Goal: Transaction & Acquisition: Purchase product/service

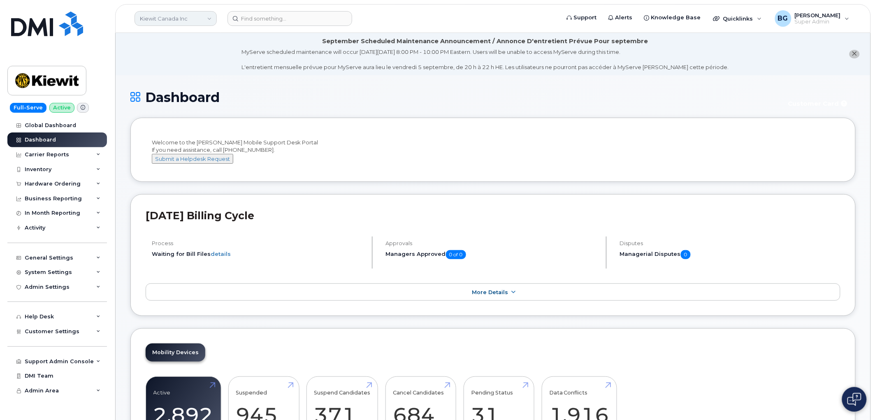
click at [157, 16] on link "Kiewit Canada Inc" at bounding box center [176, 18] width 82 height 15
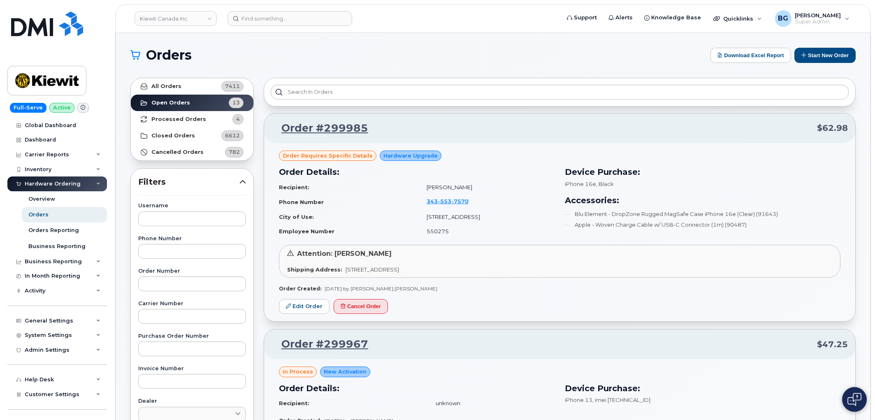
scroll to position [2449, 0]
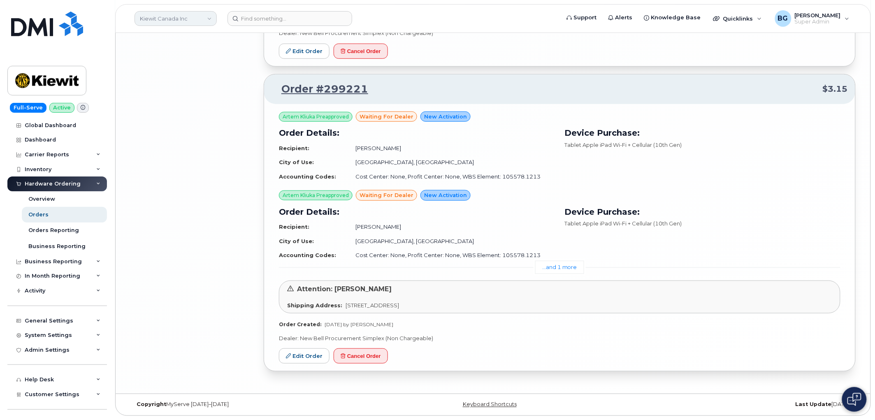
click at [178, 15] on link "Kiewit Canada Inc" at bounding box center [176, 18] width 82 height 15
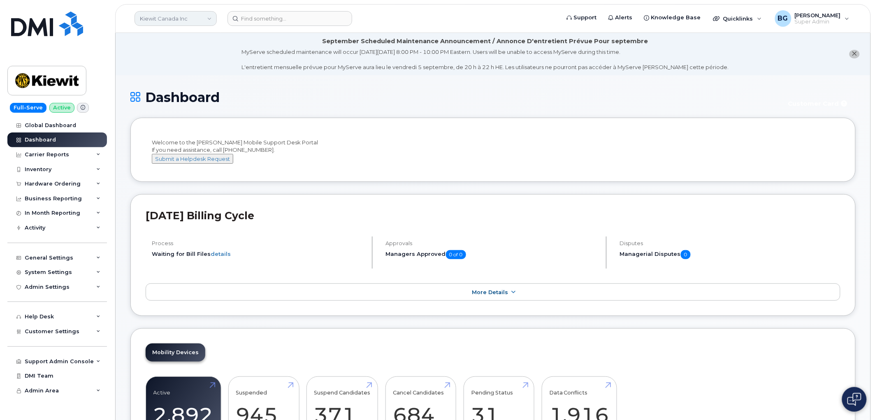
click at [155, 15] on link "Kiewit Canada Inc" at bounding box center [176, 18] width 82 height 15
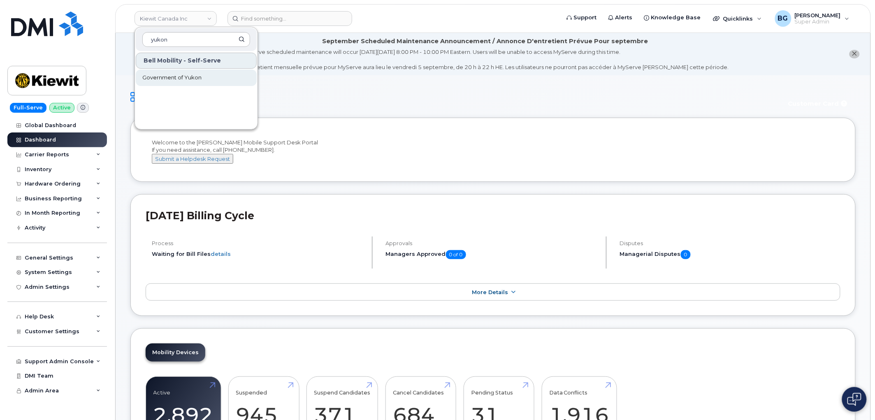
type input "yukon"
click at [172, 72] on link "Government of Yukon" at bounding box center [196, 78] width 121 height 16
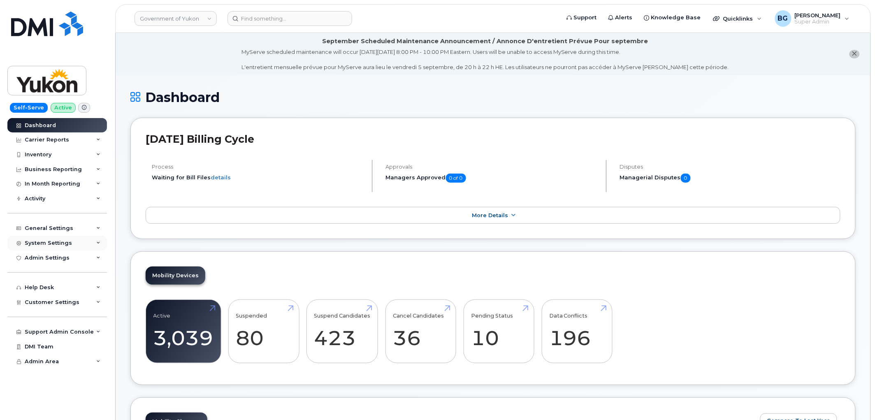
click at [44, 245] on div "System Settings" at bounding box center [48, 243] width 47 height 7
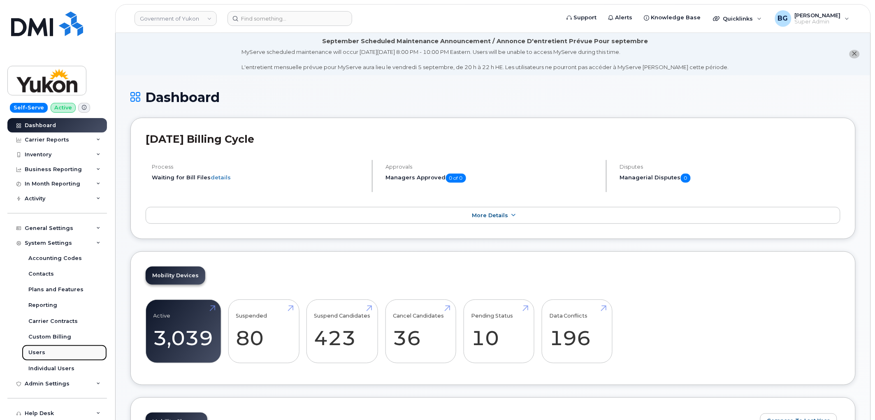
click at [36, 354] on div "Users" at bounding box center [36, 352] width 17 height 7
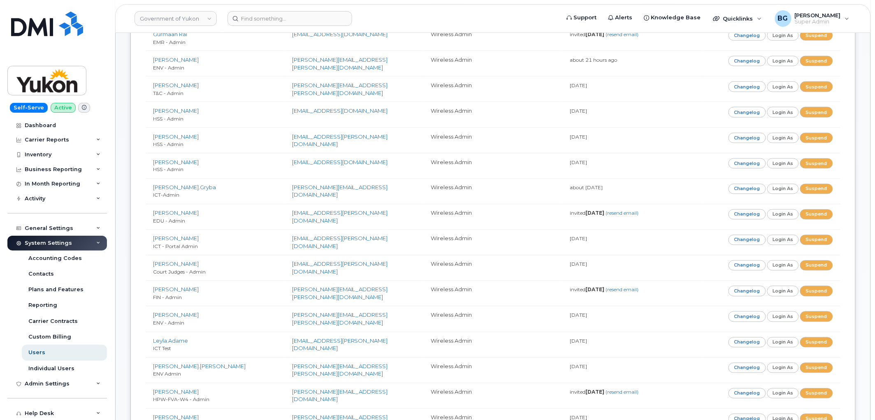
scroll to position [365, 0]
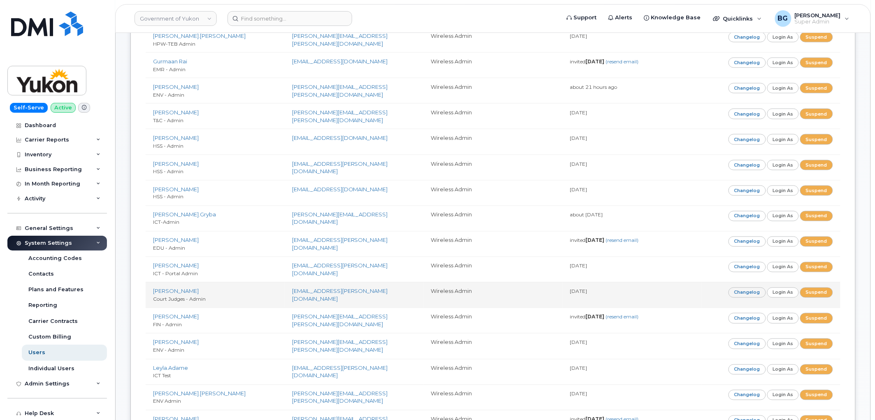
drag, startPoint x: 153, startPoint y: 293, endPoint x: 217, endPoint y: 302, distance: 64.7
click at [217, 302] on td "[PERSON_NAME] Court Judges - Admin" at bounding box center [215, 295] width 139 height 26
click at [280, 298] on td "[PERSON_NAME] Court Judges - Admin" at bounding box center [215, 295] width 139 height 26
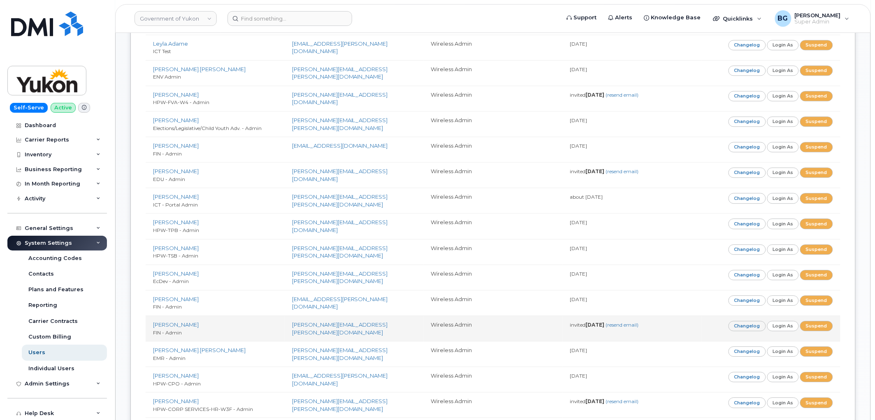
scroll to position [701, 0]
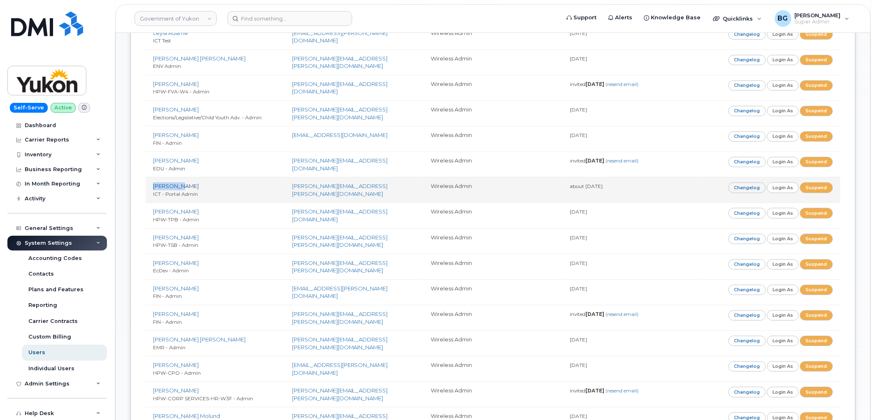
drag, startPoint x: 176, startPoint y: 186, endPoint x: 153, endPoint y: 187, distance: 23.1
click at [153, 187] on td "[PERSON_NAME] ICT - Portal Admin" at bounding box center [215, 190] width 139 height 26
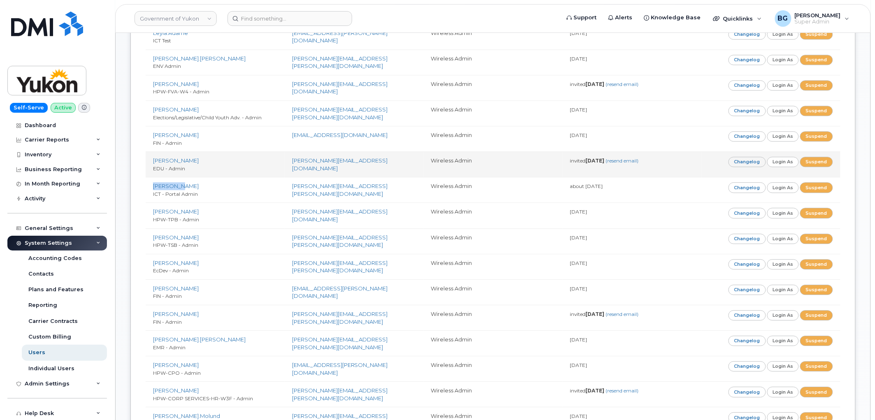
copy link "[PERSON_NAME]"
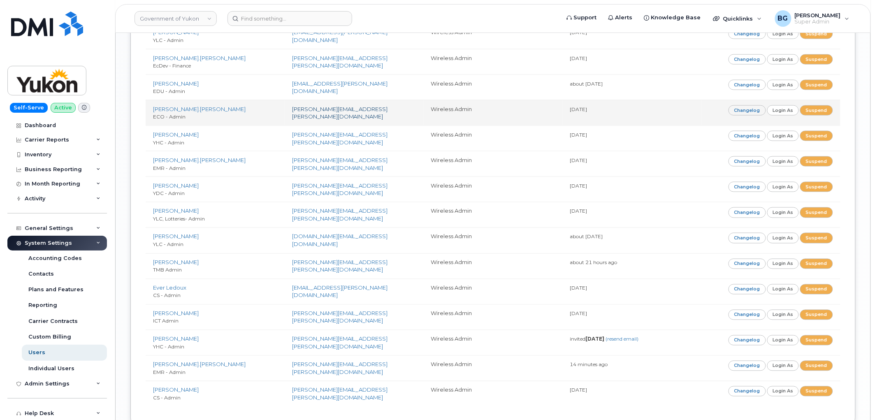
scroll to position [1524, 0]
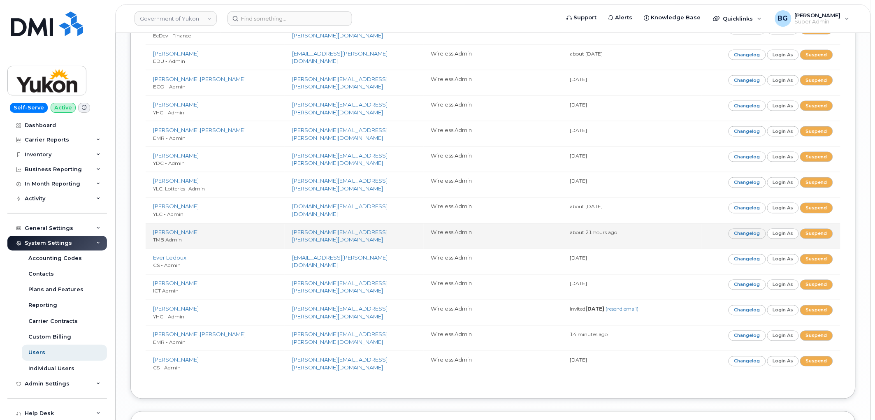
drag, startPoint x: 189, startPoint y: 245, endPoint x: 149, endPoint y: 237, distance: 41.6
click at [149, 237] on td "Jolene Jacobs TMB Admin" at bounding box center [215, 236] width 139 height 26
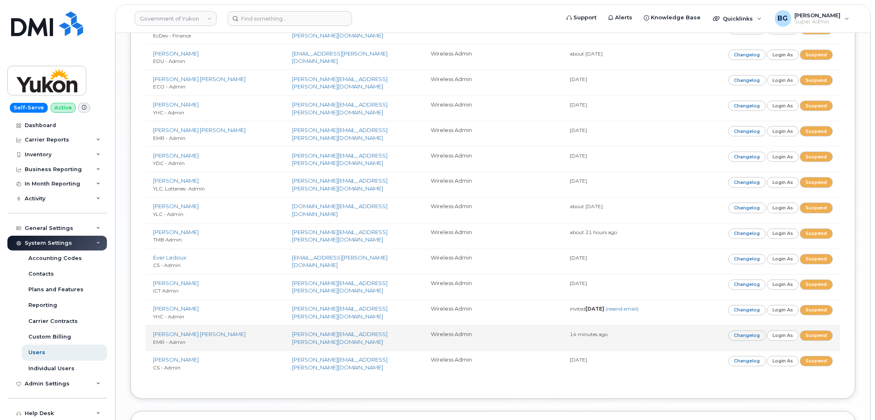
copy td "Jolene Jacobs TMB Admin"
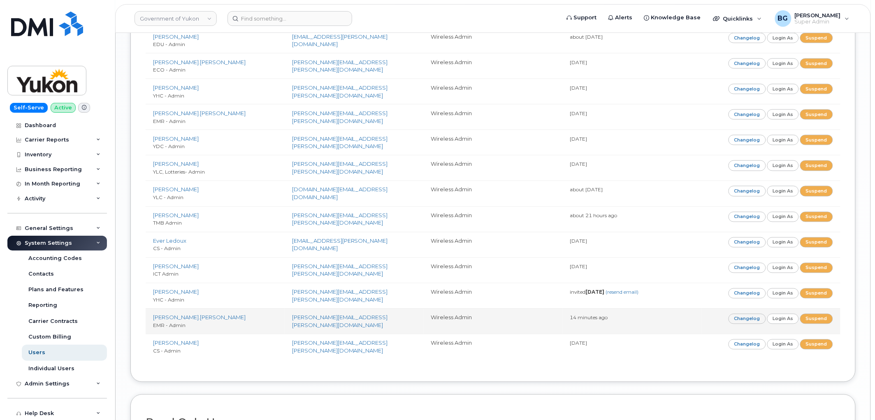
scroll to position [1555, 0]
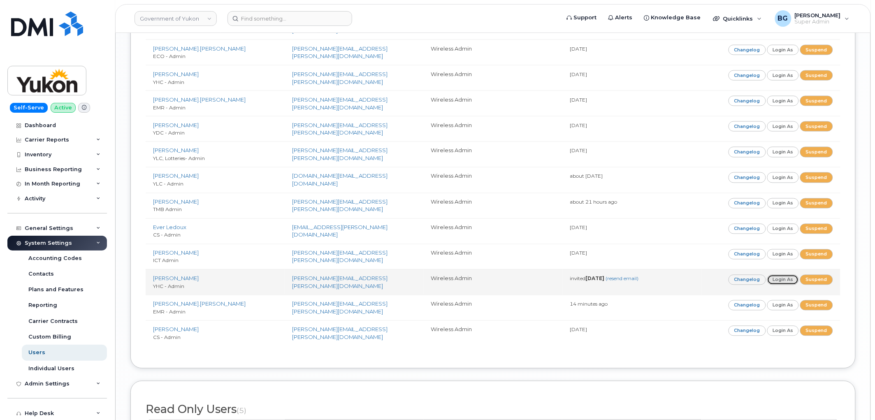
click at [780, 283] on link "Login as" at bounding box center [784, 280] width 32 height 10
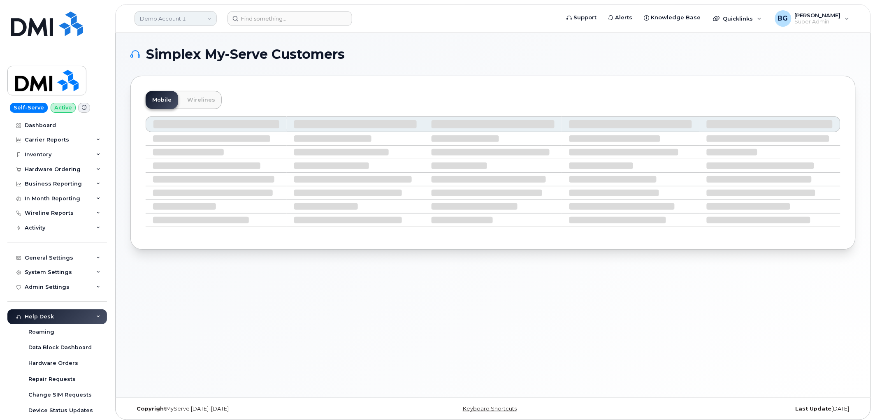
click at [172, 12] on link "Demo Account 1" at bounding box center [176, 18] width 82 height 15
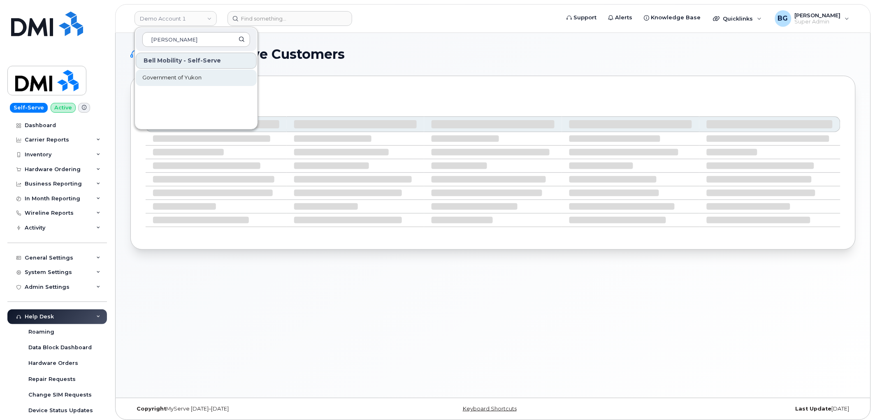
type input "yuk"
click at [159, 76] on span "Government of Yukon" at bounding box center [171, 78] width 59 height 8
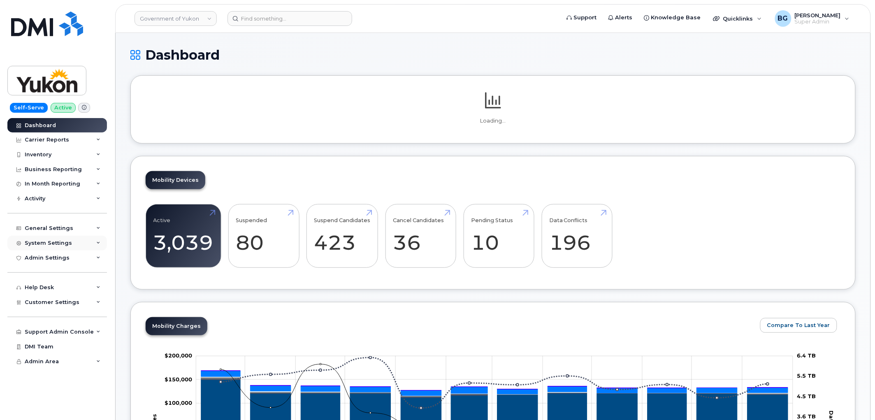
click at [45, 240] on div "System Settings" at bounding box center [57, 243] width 100 height 15
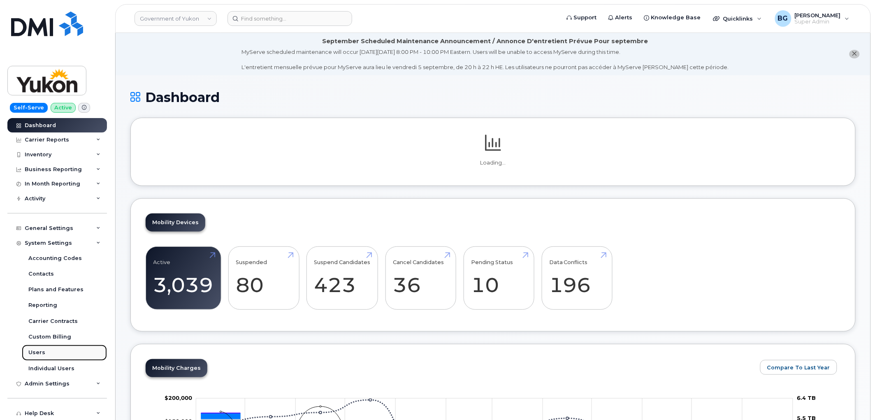
click at [34, 351] on div "Users" at bounding box center [36, 352] width 17 height 7
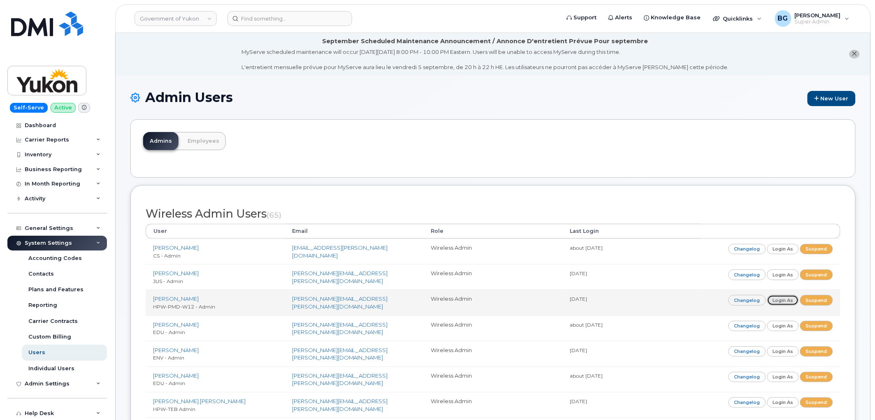
click at [780, 302] on link "Login as" at bounding box center [784, 300] width 32 height 10
click at [170, 295] on td "[PERSON_NAME] HPW-PMD-W12 - Admin" at bounding box center [215, 303] width 139 height 26
click at [171, 299] on link "[PERSON_NAME]" at bounding box center [176, 299] width 46 height 7
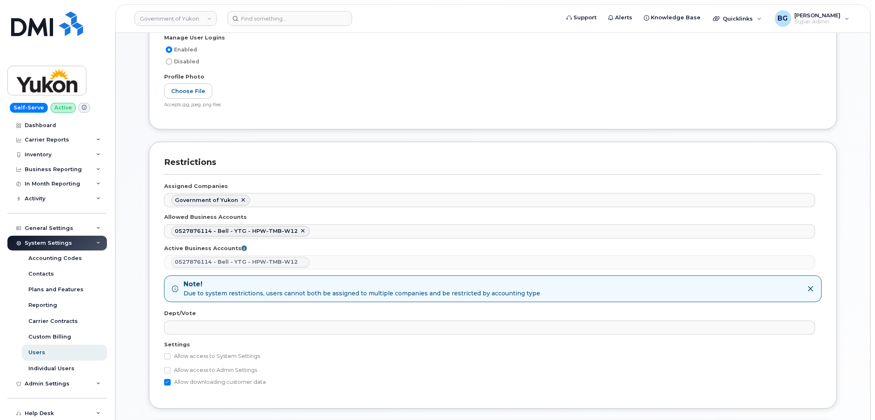
scroll to position [365, 0]
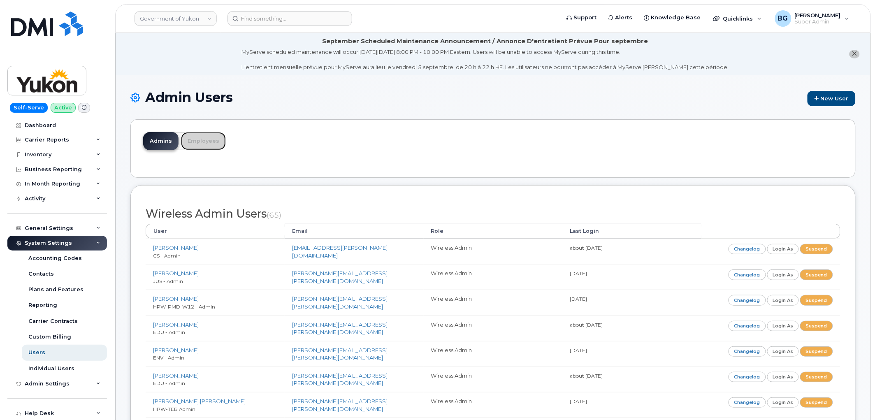
drag, startPoint x: 199, startPoint y: 141, endPoint x: 249, endPoint y: 158, distance: 52.6
click at [199, 141] on link "Employees" at bounding box center [203, 141] width 45 height 18
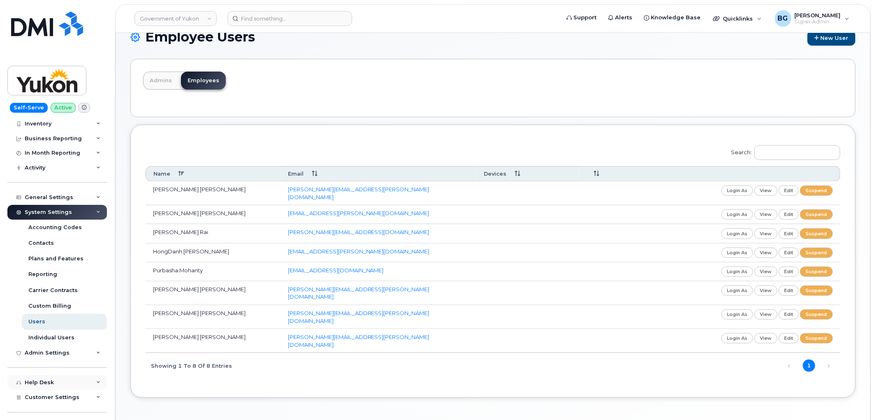
scroll to position [74, 0]
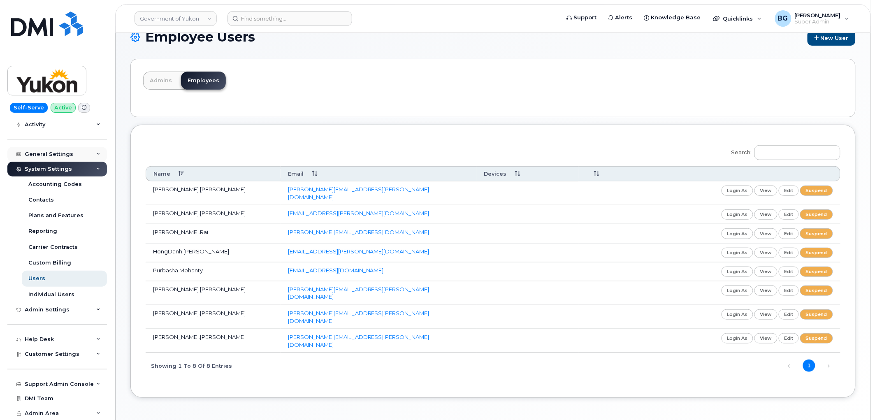
click at [41, 157] on div "General Settings" at bounding box center [49, 154] width 49 height 7
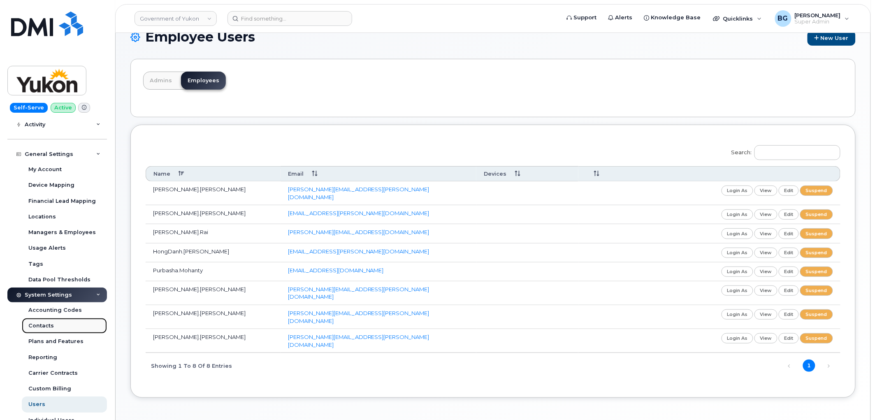
click at [40, 324] on div "Contacts" at bounding box center [41, 325] width 26 height 7
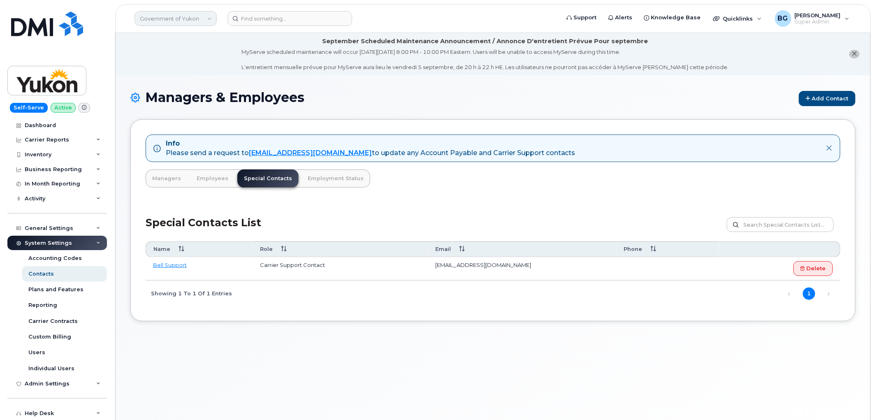
drag, startPoint x: 170, startPoint y: 20, endPoint x: 198, endPoint y: 23, distance: 28.2
click at [170, 20] on link "Government of Yukon" at bounding box center [176, 18] width 82 height 15
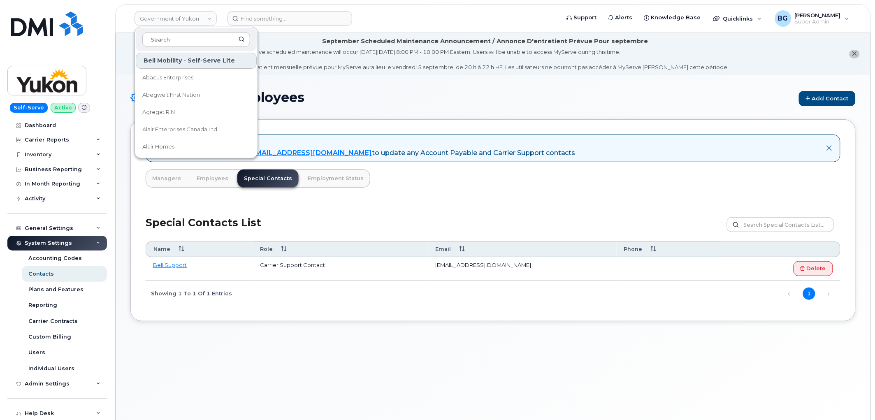
click at [400, 88] on div "Managers & Employees Add Contact Info Please send a request to mobilitysupport@…" at bounding box center [493, 257] width 755 height 365
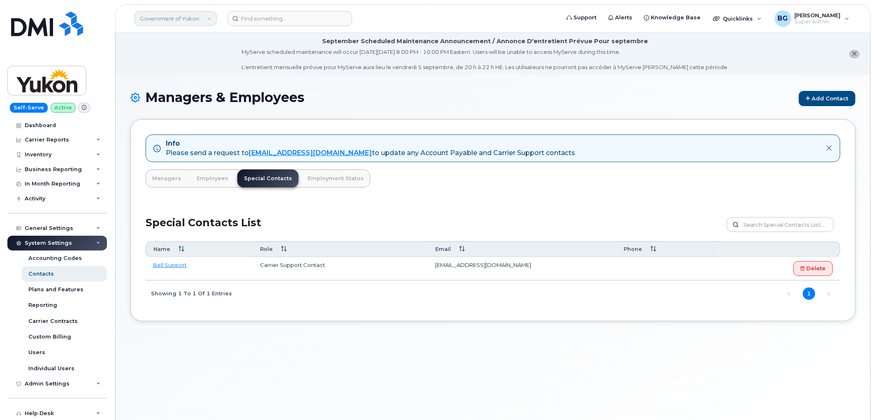
click at [155, 25] on link "Government of Yukon" at bounding box center [176, 18] width 82 height 15
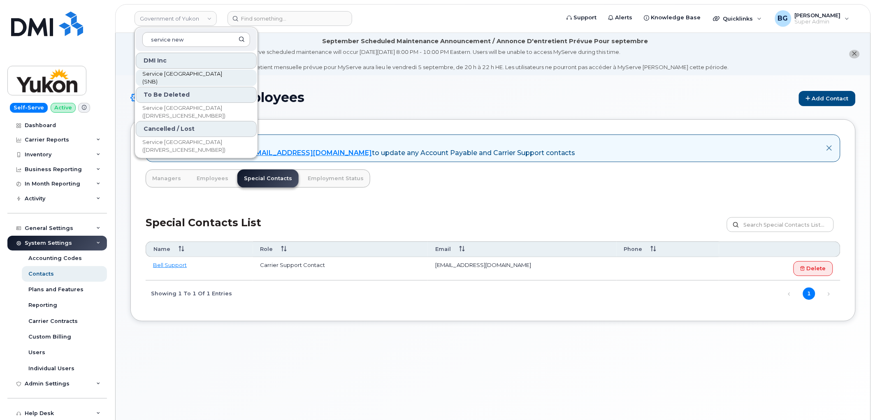
type input "service new"
click at [165, 76] on span "Service New Brunswick (SNB)" at bounding box center [189, 78] width 95 height 16
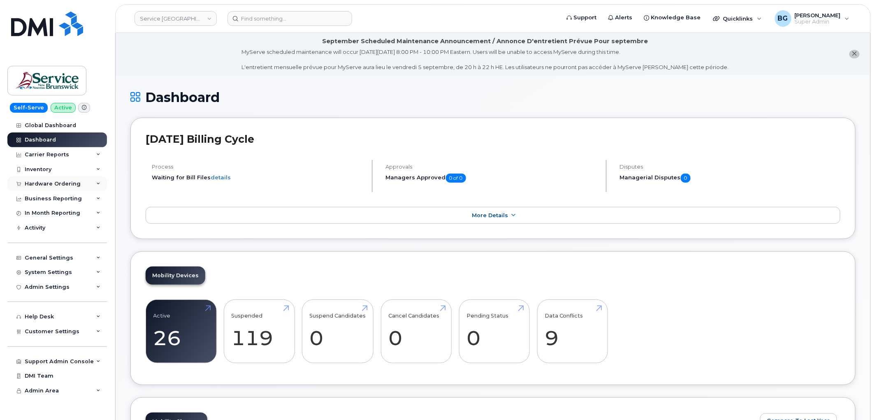
click at [39, 183] on div "Hardware Ordering" at bounding box center [53, 184] width 56 height 7
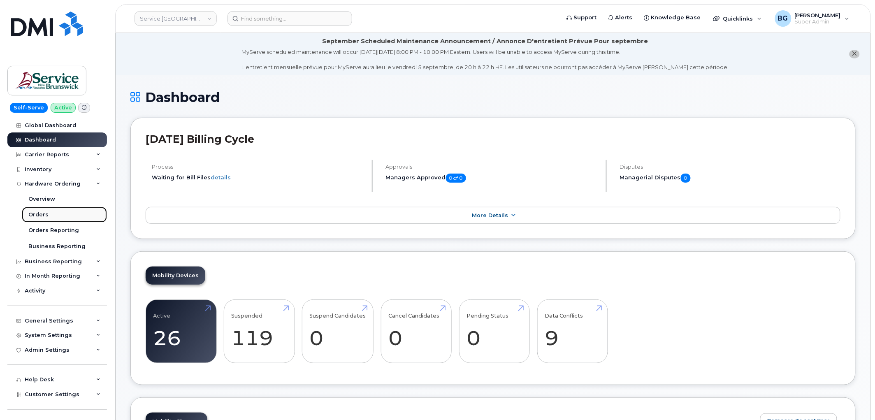
click at [35, 213] on div "Orders" at bounding box center [38, 214] width 20 height 7
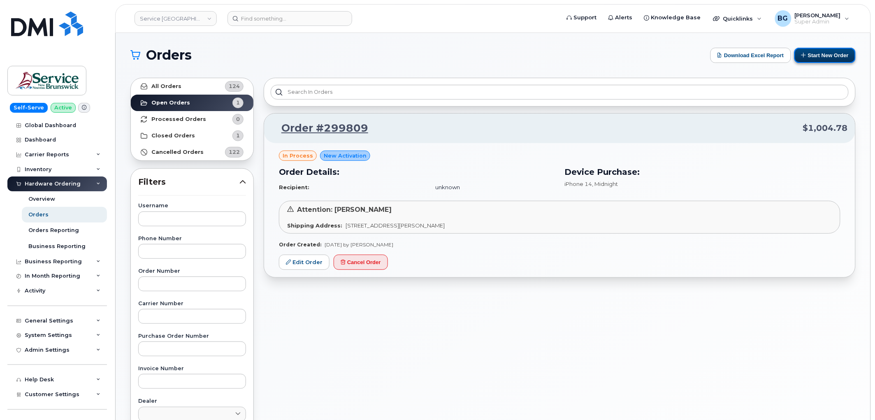
click at [815, 63] on button "Start New Order" at bounding box center [825, 55] width 61 height 15
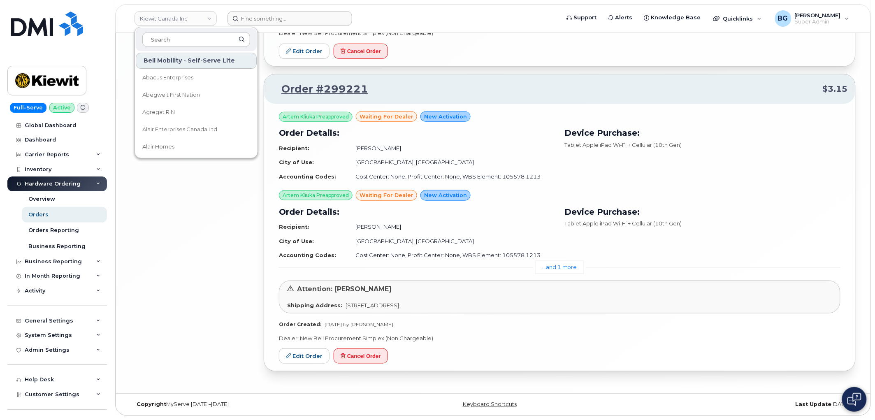
scroll to position [2449, 0]
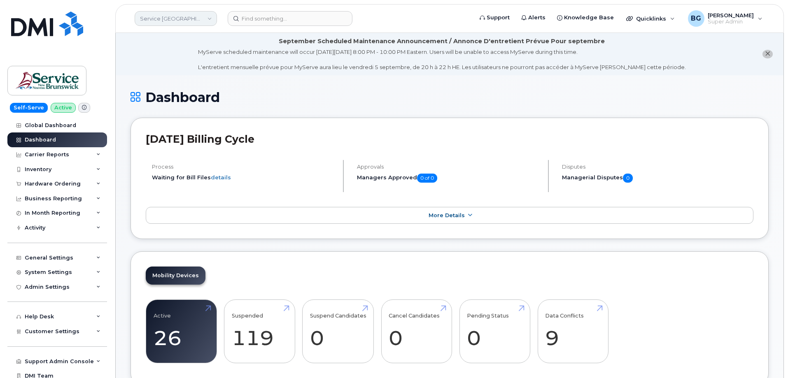
click at [184, 17] on link "Service [GEOGRAPHIC_DATA] (SNB)" at bounding box center [176, 18] width 82 height 15
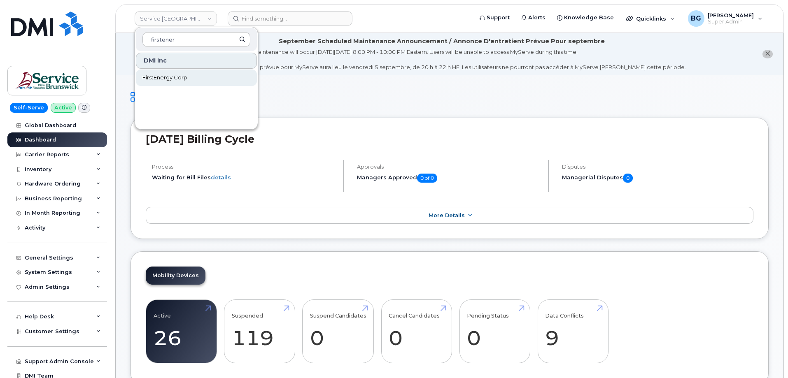
type input "firstener"
click at [157, 79] on span "FirstEnergy Corp" at bounding box center [164, 78] width 45 height 8
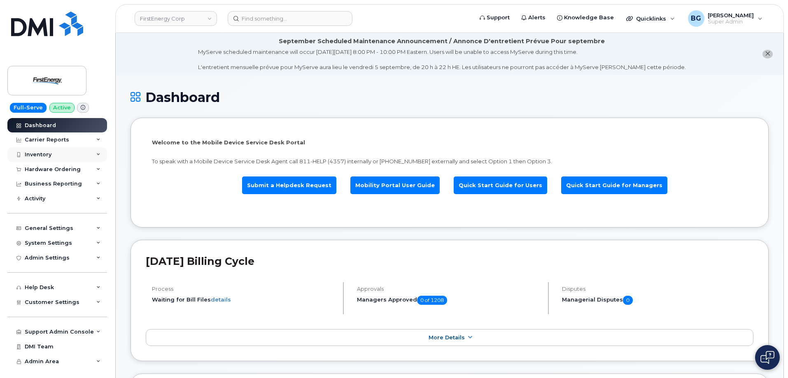
click at [41, 154] on div "Inventory" at bounding box center [38, 154] width 27 height 7
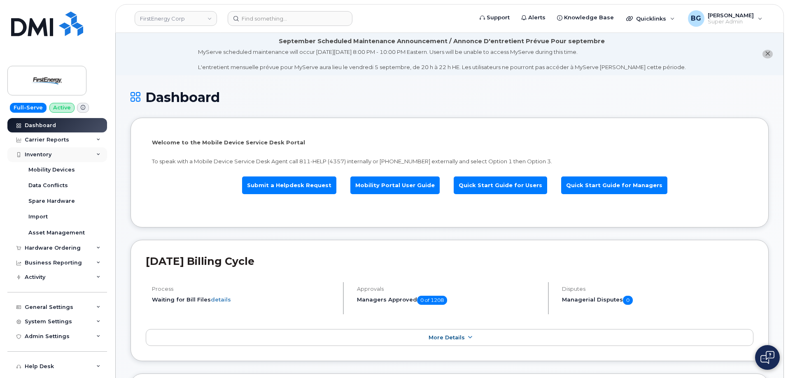
click at [33, 150] on div "Inventory" at bounding box center [57, 154] width 100 height 15
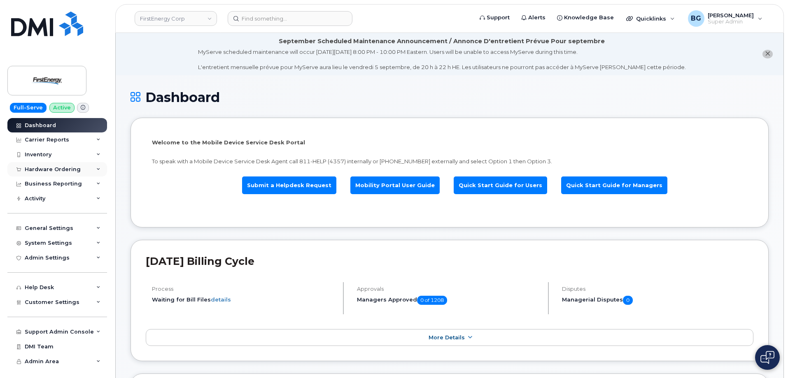
click at [41, 167] on div "Hardware Ordering" at bounding box center [53, 169] width 56 height 7
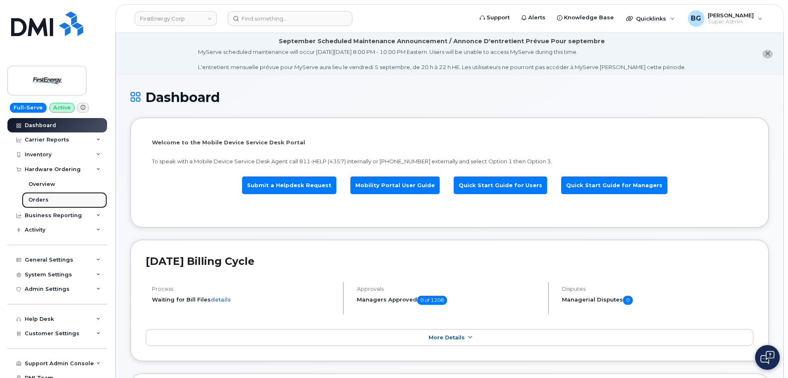
click at [35, 199] on div "Orders" at bounding box center [38, 199] width 20 height 7
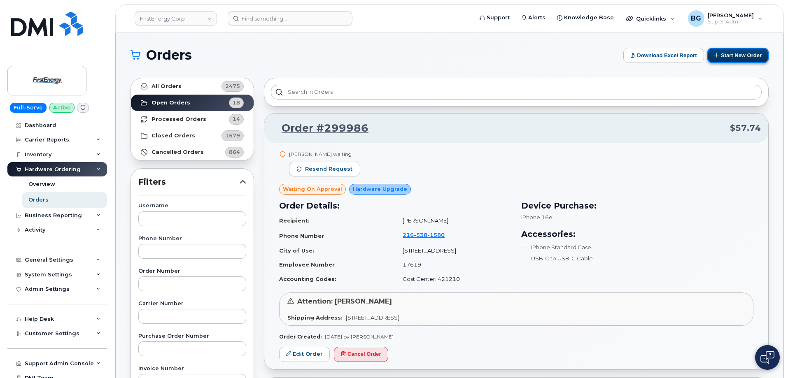
click at [741, 60] on button "Start New Order" at bounding box center [737, 55] width 61 height 15
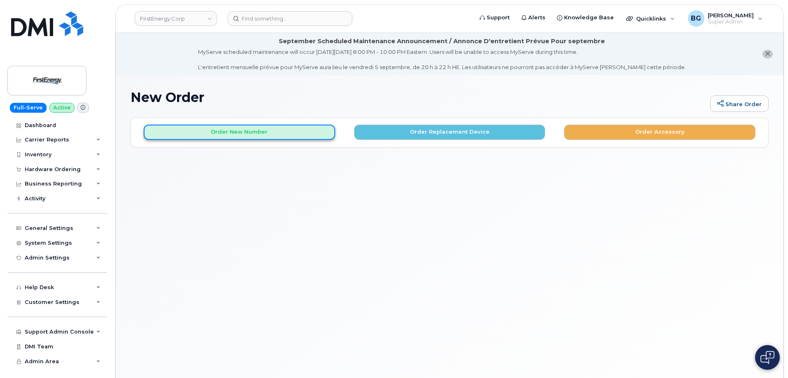
click at [209, 130] on button "Order New Number" at bounding box center [239, 132] width 191 height 15
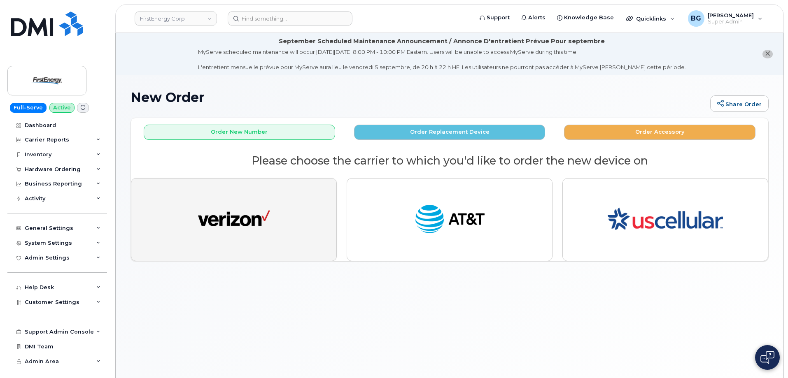
click at [230, 215] on img "button" at bounding box center [234, 219] width 72 height 37
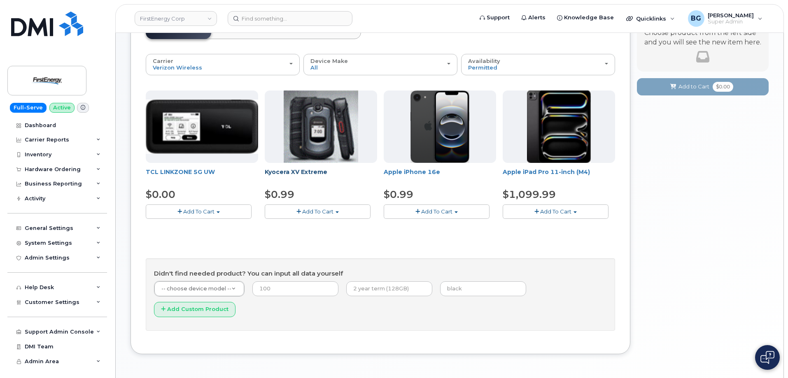
scroll to position [121, 0]
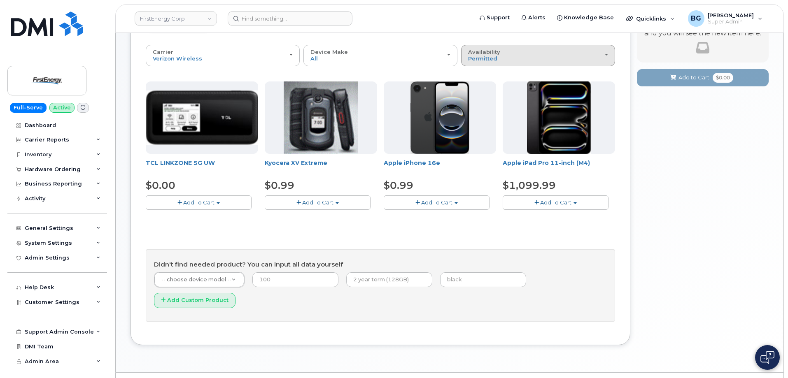
click at [500, 56] on div "Availability Permitted All" at bounding box center [538, 55] width 140 height 13
click at [477, 87] on label "All" at bounding box center [471, 88] width 17 height 10
click at [0, 0] on input "All" at bounding box center [0, 0] width 0 height 0
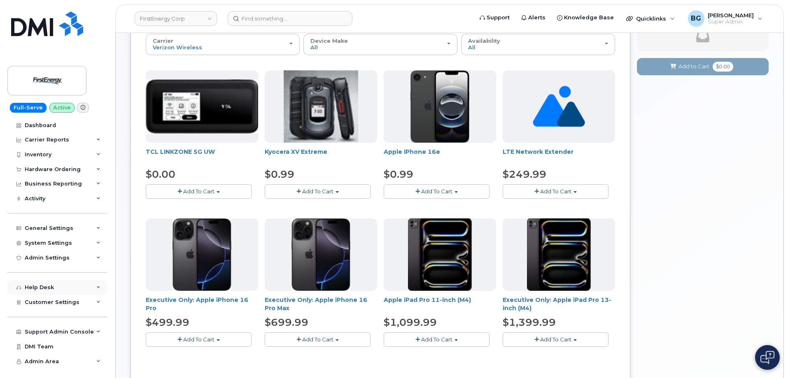
scroll to position [176, 0]
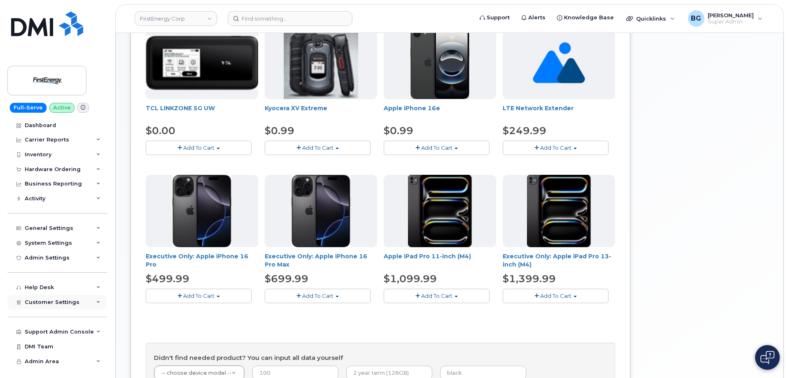
click at [55, 298] on div "Customer Settings" at bounding box center [57, 302] width 100 height 15
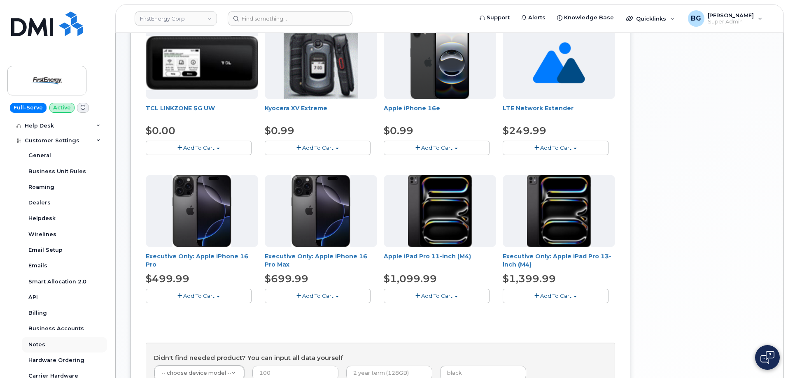
scroll to position [192, 0]
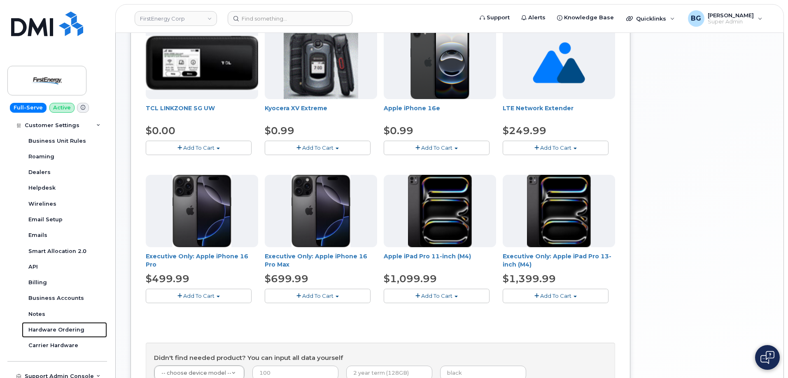
drag, startPoint x: 44, startPoint y: 329, endPoint x: 171, endPoint y: 329, distance: 127.2
click at [43, 329] on div "Hardware Ordering" at bounding box center [56, 329] width 56 height 7
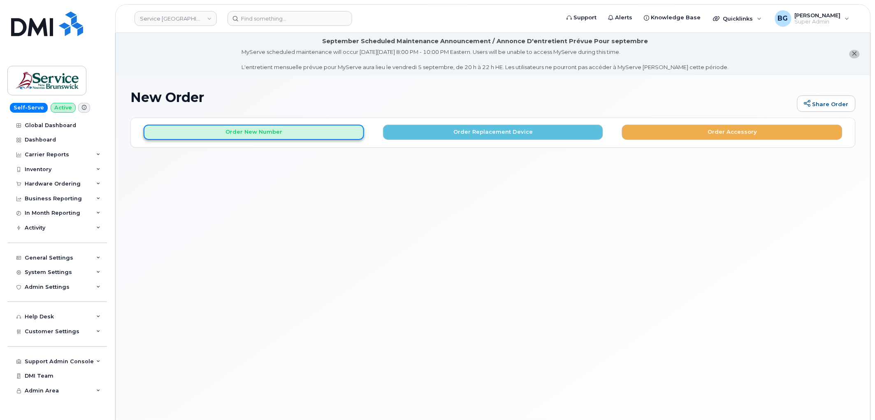
click at [284, 133] on button "Order New Number" at bounding box center [254, 132] width 221 height 15
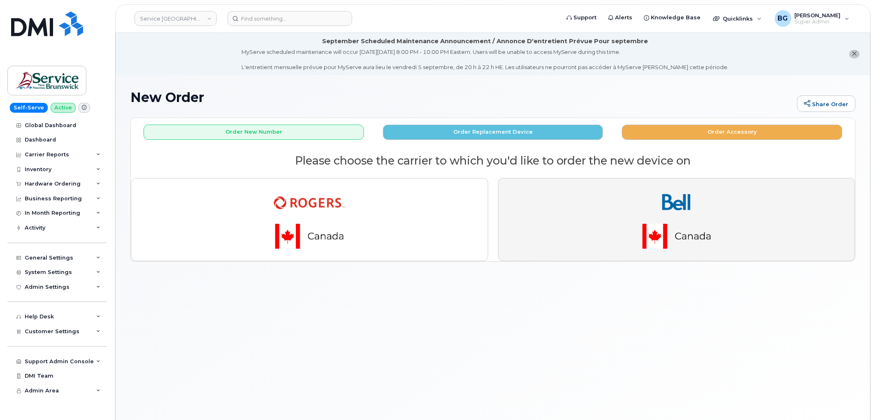
click at [684, 207] on img "button" at bounding box center [676, 219] width 115 height 69
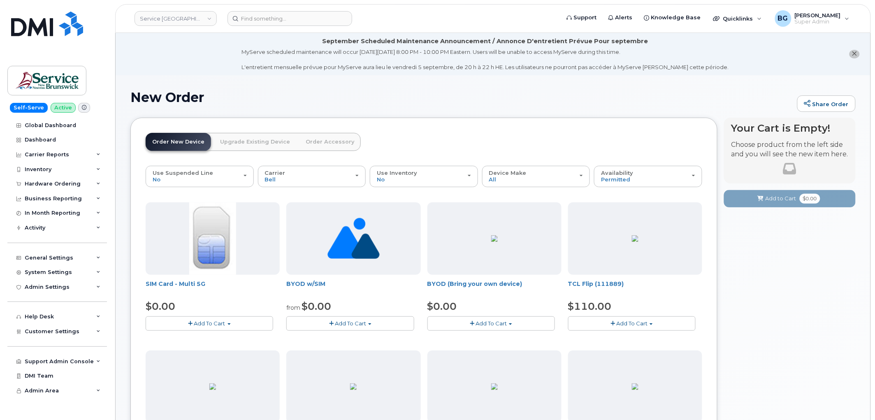
click at [496, 235] on img at bounding box center [494, 238] width 7 height 7
drag, startPoint x: 471, startPoint y: 317, endPoint x: 472, endPoint y: 324, distance: 7.4
click at [471, 317] on button "Add To Cart" at bounding box center [492, 324] width 128 height 14
click at [452, 349] on link "$0.00 - 30-day activation" at bounding box center [472, 349] width 84 height 10
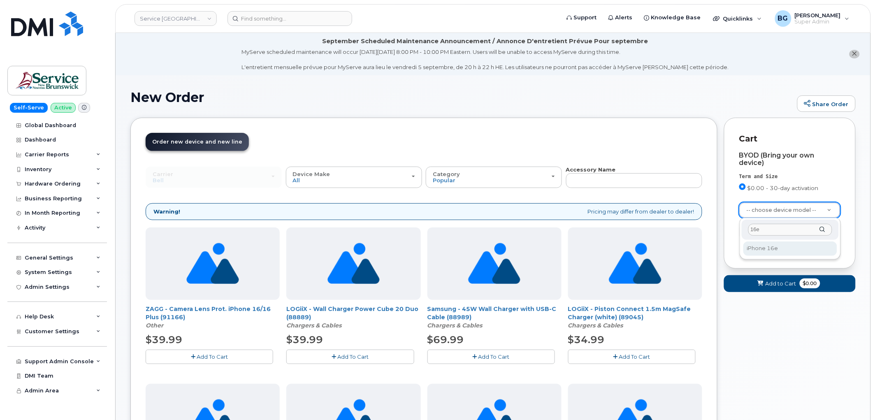
type input "16e"
select select "3304"
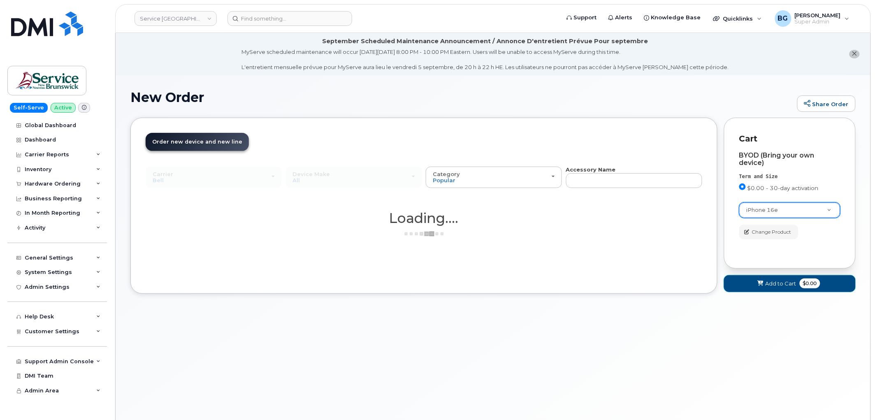
click at [771, 285] on span "Add to Cart" at bounding box center [781, 284] width 31 height 8
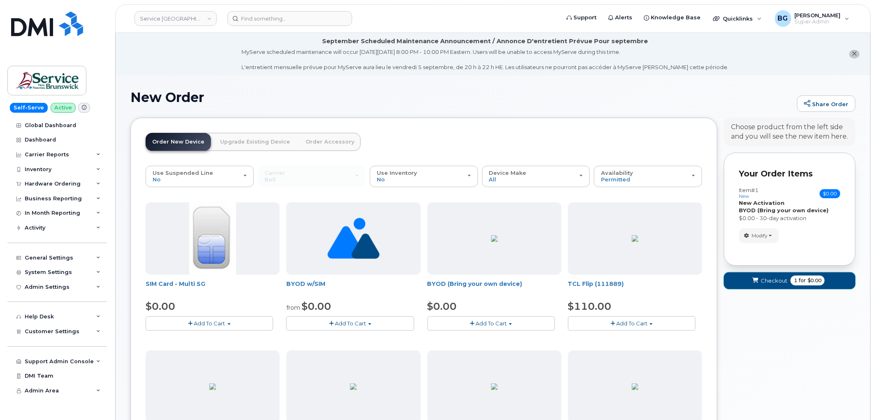
click at [771, 285] on button "Checkout 1 for $0.00" at bounding box center [790, 280] width 132 height 17
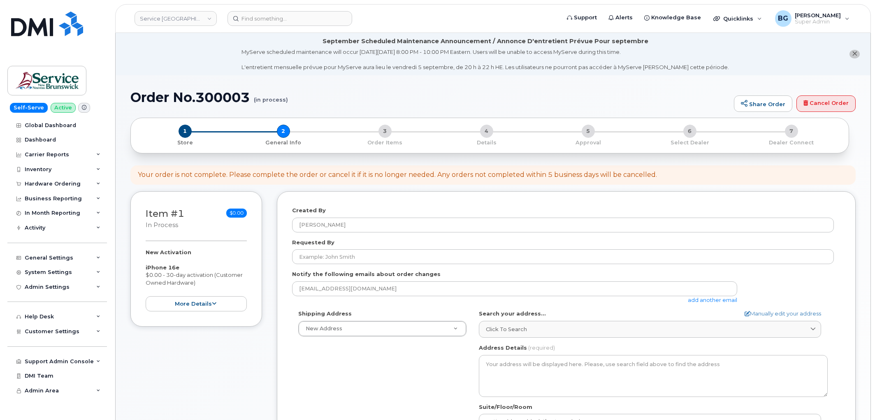
select select
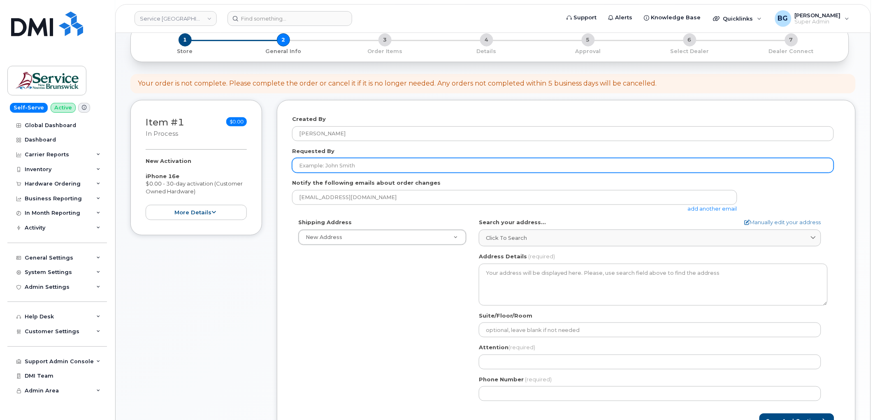
click at [358, 165] on input "Requested By" at bounding box center [563, 165] width 542 height 15
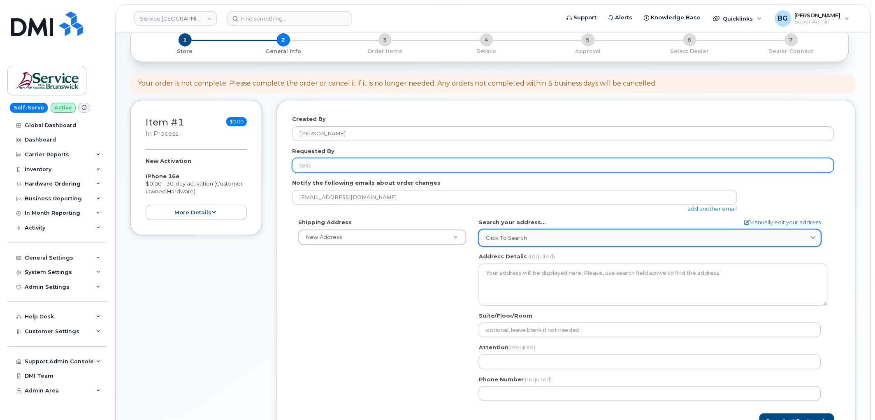
type input "test"
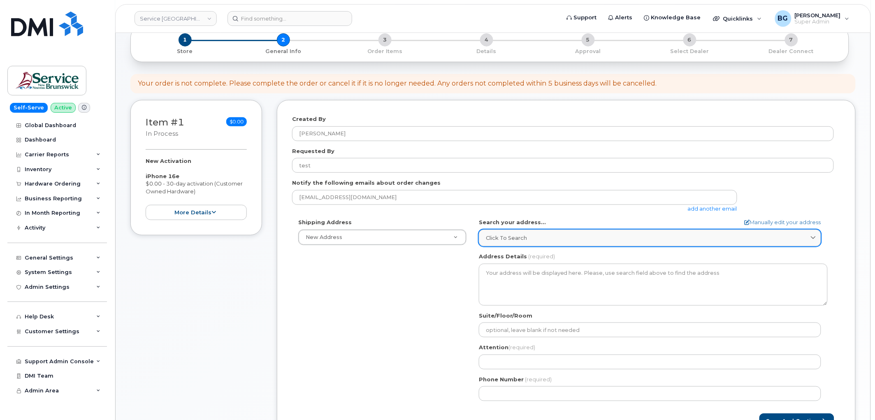
click at [527, 235] on div "Click to search" at bounding box center [650, 238] width 328 height 8
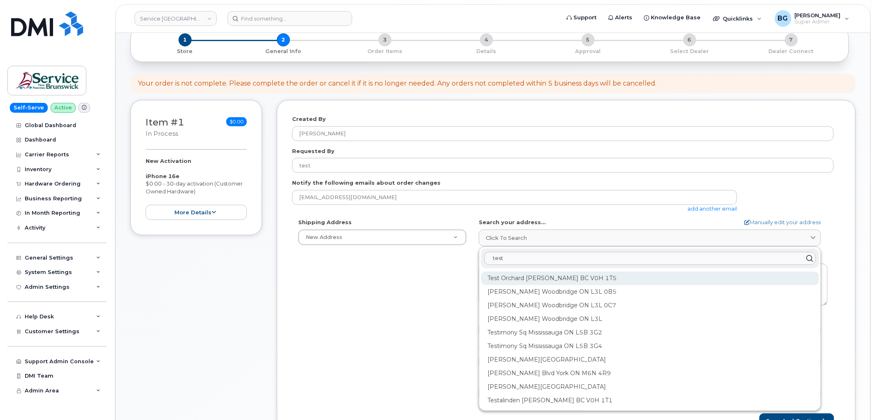
type input "test"
click at [514, 275] on div "Test Orchard [PERSON_NAME] BC V0H 1T5" at bounding box center [650, 279] width 338 height 14
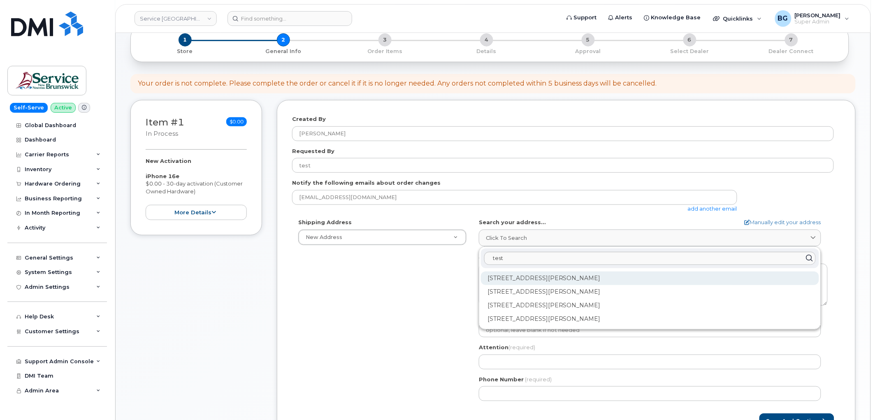
click at [520, 276] on div "[STREET_ADDRESS][PERSON_NAME]" at bounding box center [650, 279] width 338 height 14
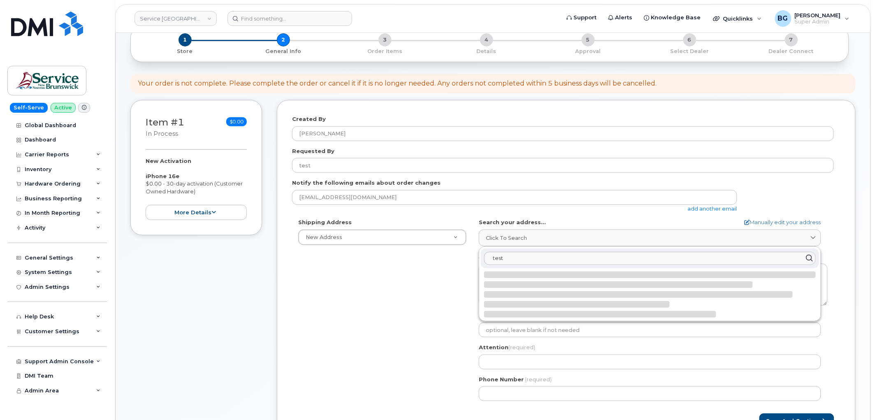
select select
type textarea "[STREET_ADDRESS][PERSON_NAME]"
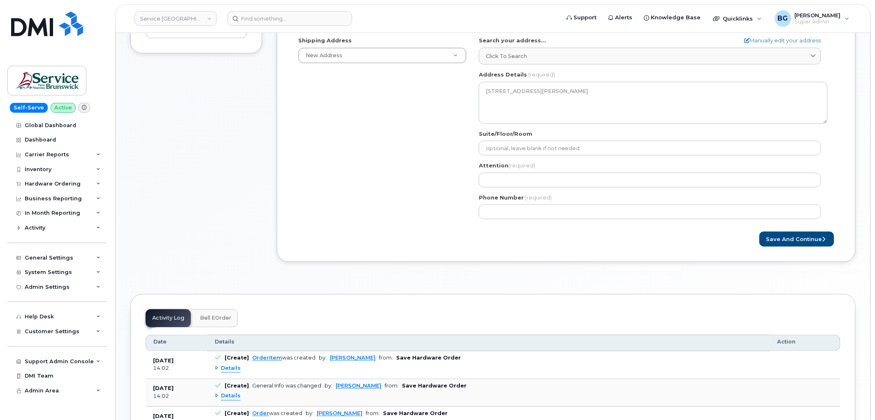
scroll to position [274, 0]
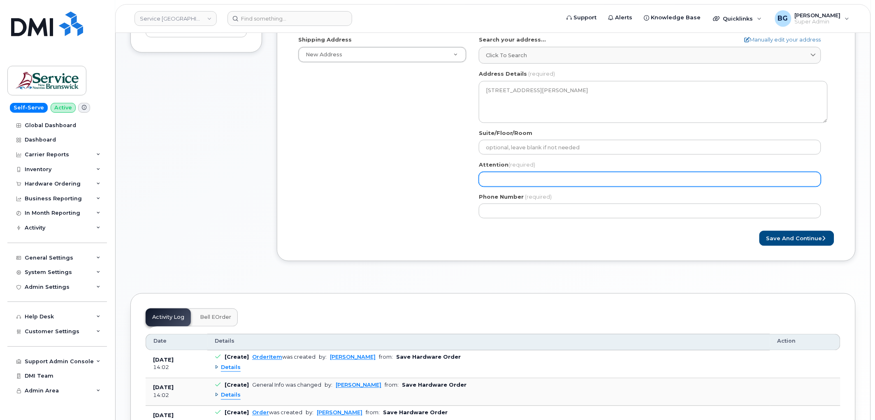
click at [540, 179] on input "Attention (required)" at bounding box center [650, 179] width 342 height 15
select select
type input "t"
select select
type input "te"
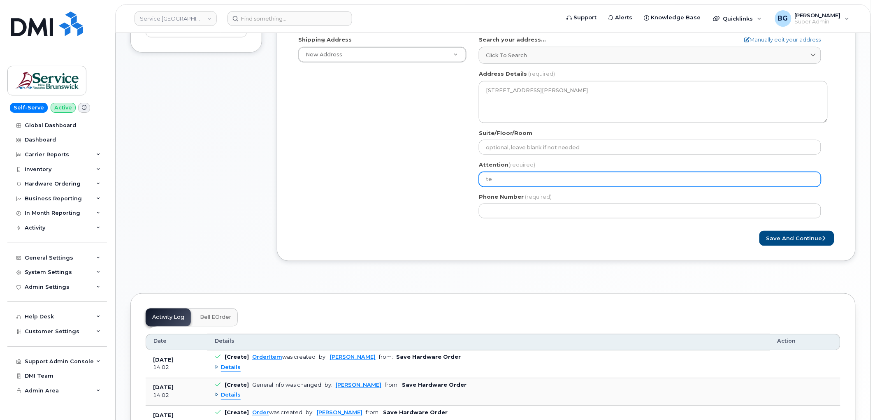
select select
type input "tes"
select select
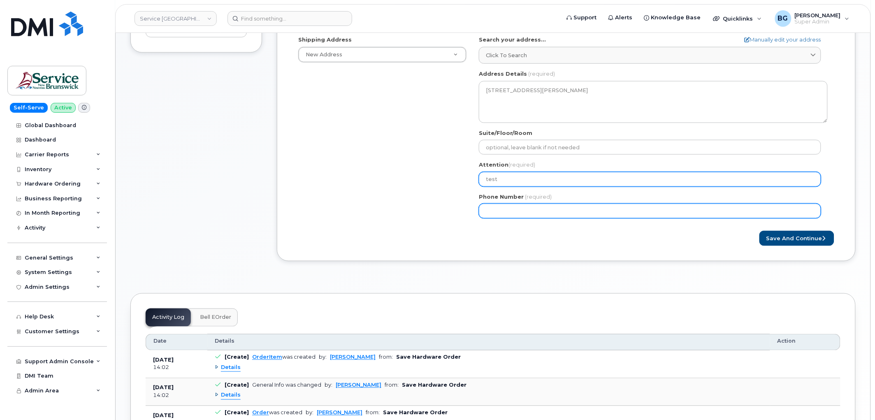
type input "test"
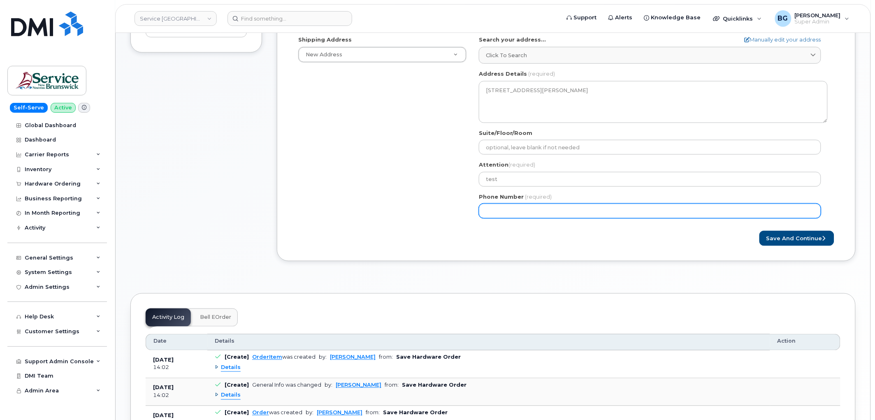
click at [517, 211] on input "Phone Number" at bounding box center [650, 211] width 342 height 15
type input "513462000"
select select
type input "5134620000"
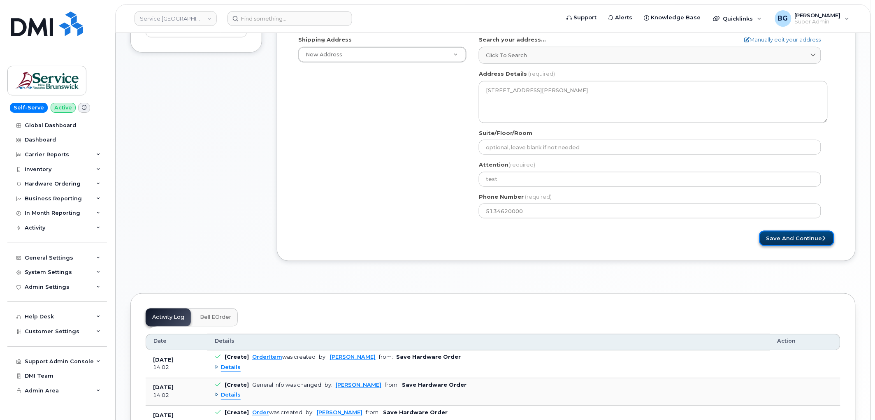
click at [807, 237] on button "Save and Continue" at bounding box center [797, 238] width 75 height 15
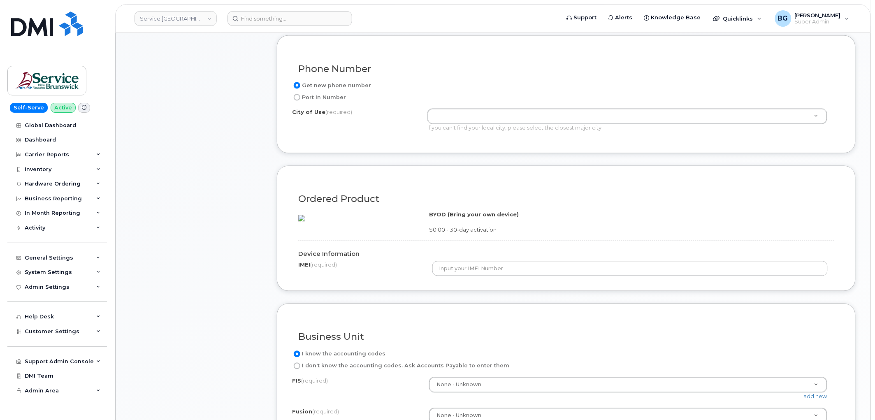
scroll to position [457, 0]
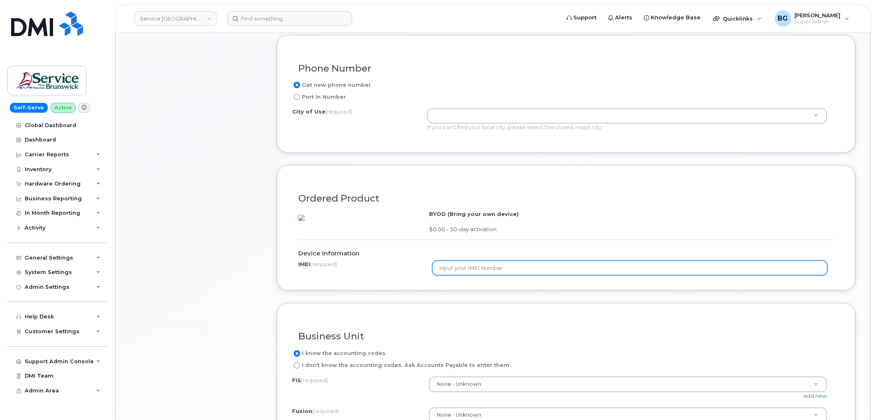
click at [479, 276] on input "text" at bounding box center [631, 268] width 396 height 15
click at [491, 276] on input "text" at bounding box center [631, 268] width 396 height 15
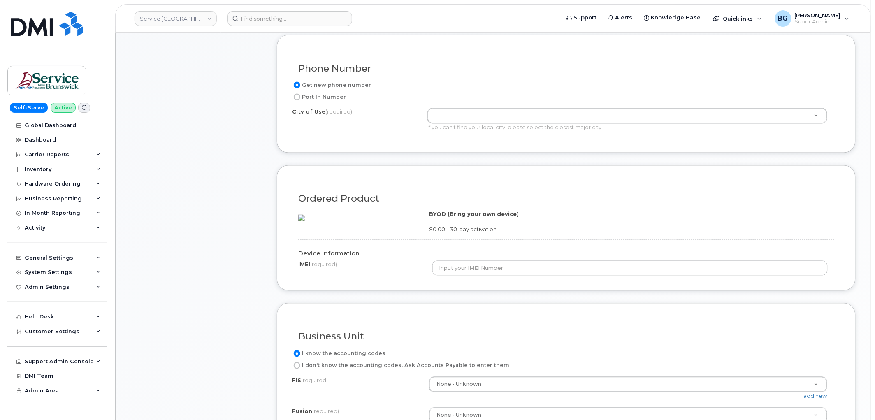
click at [397, 261] on div "Device Information IMEI (required)" at bounding box center [566, 255] width 549 height 42
click at [361, 221] on div at bounding box center [360, 216] width 137 height 11
click at [458, 208] on div "Ordered Product" at bounding box center [566, 196] width 549 height 30
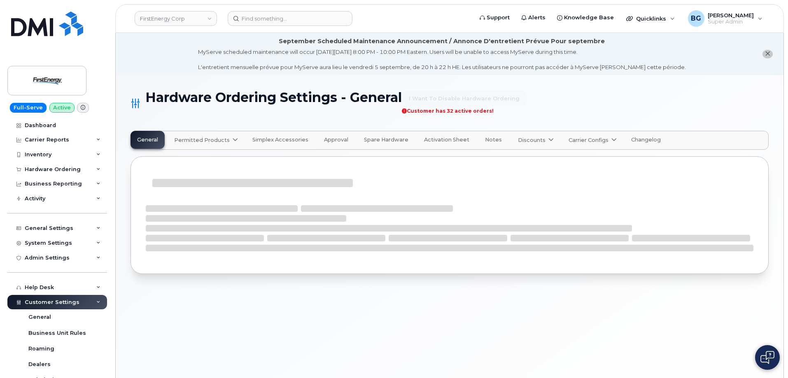
select select "admins"
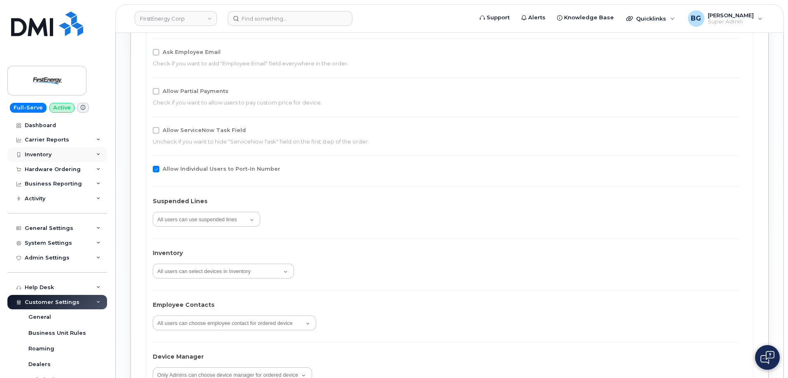
scroll to position [1180, 0]
